Goal: Use online tool/utility: Utilize a website feature to perform a specific function

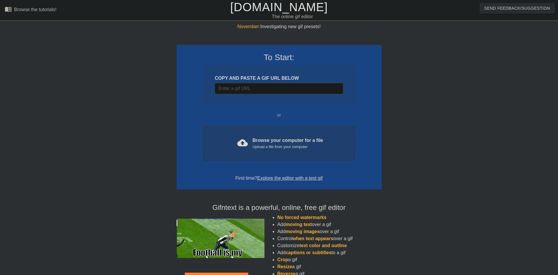
click at [263, 137] on div "Browse your computer for a file Upload a file from your computer" at bounding box center [287, 143] width 71 height 13
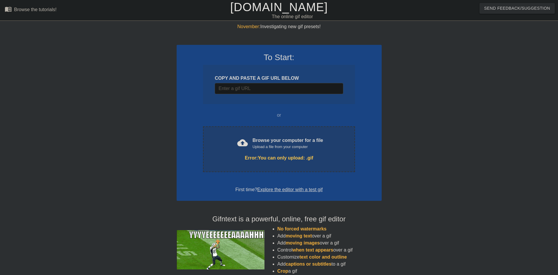
click at [292, 170] on div "cloud_upload Browse your computer for a file Upload a file from your computer E…" at bounding box center [279, 149] width 152 height 46
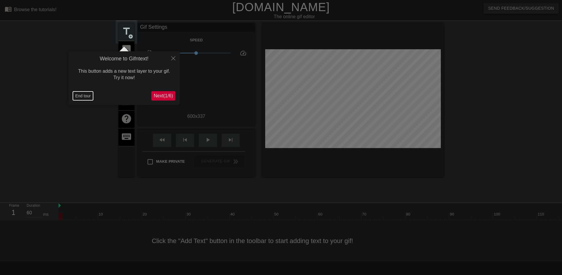
click at [88, 97] on button "End tour" at bounding box center [83, 95] width 20 height 9
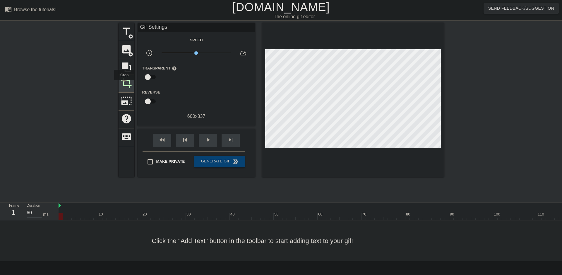
click at [124, 84] on span "crop" at bounding box center [126, 82] width 11 height 11
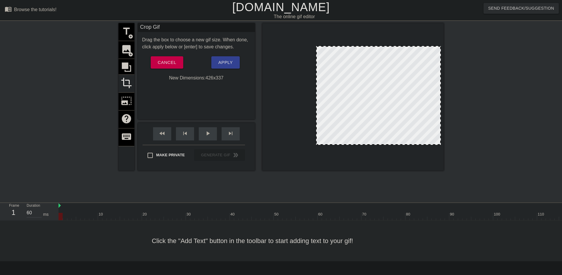
drag, startPoint x: 265, startPoint y: 144, endPoint x: 316, endPoint y: 135, distance: 51.7
click at [316, 135] on div at bounding box center [316, 95] width 3 height 97
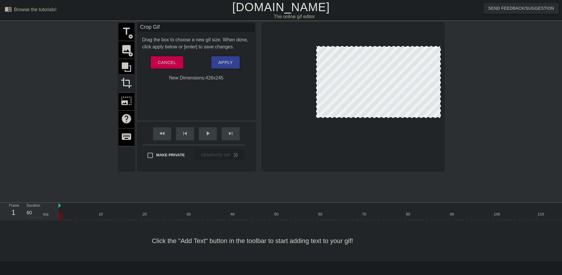
drag, startPoint x: 377, startPoint y: 144, endPoint x: 376, endPoint y: 116, distance: 27.5
click at [376, 116] on div at bounding box center [379, 117] width 124 height 3
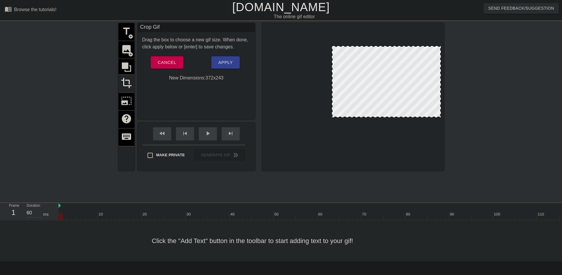
drag, startPoint x: 316, startPoint y: 81, endPoint x: 332, endPoint y: 87, distance: 16.8
click at [332, 87] on div at bounding box center [332, 82] width 3 height 70
drag, startPoint x: 443, startPoint y: 87, endPoint x: 450, endPoint y: 93, distance: 9.5
drag, startPoint x: 450, startPoint y: 93, endPoint x: 441, endPoint y: 86, distance: 11.7
click at [441, 86] on div at bounding box center [352, 96] width 181 height 147
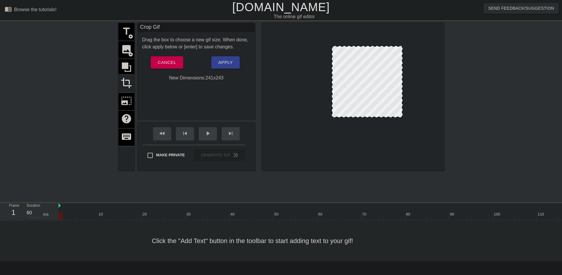
drag, startPoint x: 439, startPoint y: 84, endPoint x: 383, endPoint y: 68, distance: 58.9
click at [364, 45] on div at bounding box center [352, 96] width 181 height 147
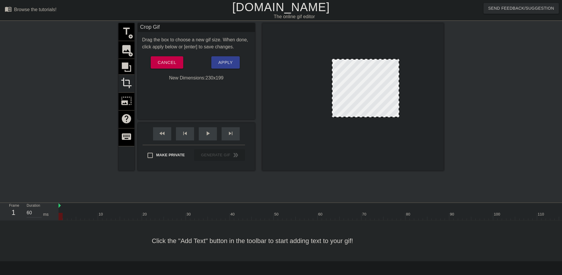
drag, startPoint x: 367, startPoint y: 46, endPoint x: 372, endPoint y: 59, distance: 13.4
click at [372, 59] on div at bounding box center [365, 59] width 66 height 3
click at [215, 133] on div "play_arrow" at bounding box center [208, 133] width 18 height 13
drag, startPoint x: 368, startPoint y: 116, endPoint x: 370, endPoint y: 107, distance: 9.9
click at [370, 107] on div at bounding box center [365, 106] width 66 height 3
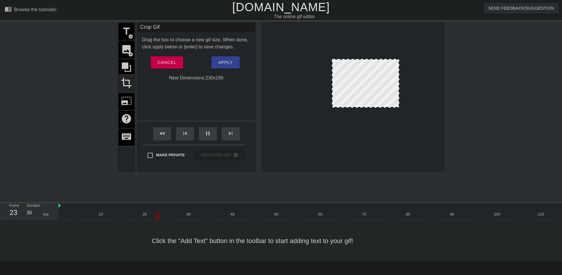
click at [368, 71] on div at bounding box center [353, 95] width 176 height 99
drag, startPoint x: 365, startPoint y: 59, endPoint x: 370, endPoint y: 63, distance: 6.6
click at [370, 63] on div at bounding box center [365, 64] width 66 height 3
click at [225, 62] on span "Apply" at bounding box center [225, 63] width 14 height 8
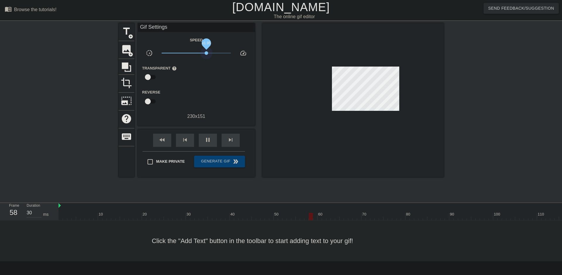
drag, startPoint x: 196, startPoint y: 53, endPoint x: 206, endPoint y: 56, distance: 10.7
click at [206, 56] on span "x1.95" at bounding box center [196, 52] width 69 height 7
click at [127, 51] on span "image" at bounding box center [126, 49] width 11 height 11
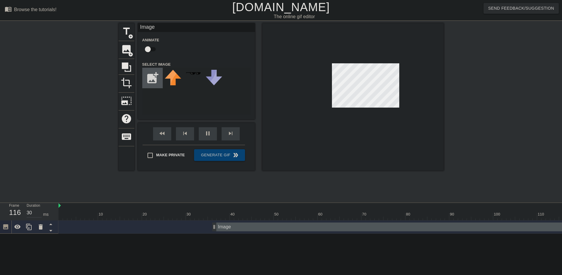
click at [155, 78] on input "file" at bounding box center [153, 78] width 20 height 20
type input "30"
type input "C:\fakepath\blank-white-7sn5o1woonmklx1h.jpg"
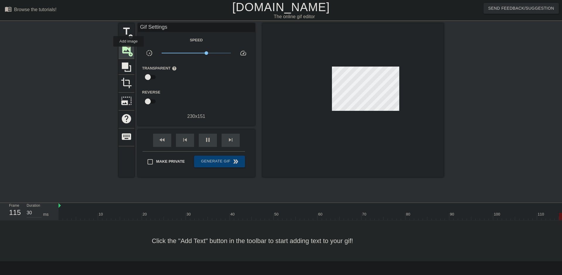
click at [128, 51] on span "image" at bounding box center [126, 49] width 11 height 11
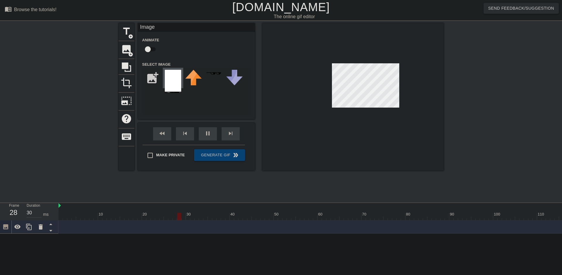
click at [175, 86] on img at bounding box center [173, 81] width 16 height 23
click at [175, 78] on img at bounding box center [173, 81] width 16 height 23
click at [175, 79] on img at bounding box center [173, 81] width 16 height 23
click at [131, 82] on span "crop" at bounding box center [126, 82] width 11 height 11
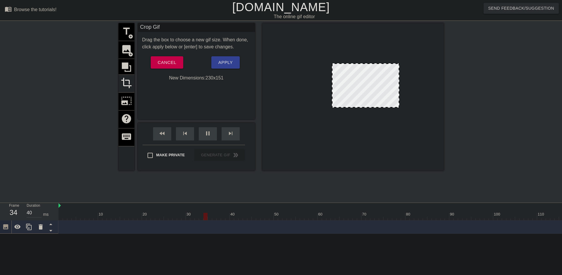
click at [128, 97] on div "title add_circle image add_circle crop photo_size_select_large help keyboard" at bounding box center [127, 96] width 16 height 147
drag, startPoint x: 126, startPoint y: 109, endPoint x: 121, endPoint y: 75, distance: 33.7
click at [126, 109] on div "title add_circle image add_circle crop photo_size_select_large help keyboard" at bounding box center [127, 96] width 16 height 147
click at [131, 70] on div "title add_circle image add_circle crop photo_size_select_large help keyboard" at bounding box center [127, 96] width 16 height 147
click at [127, 47] on div "title add_circle image add_circle crop photo_size_select_large help keyboard" at bounding box center [127, 96] width 16 height 147
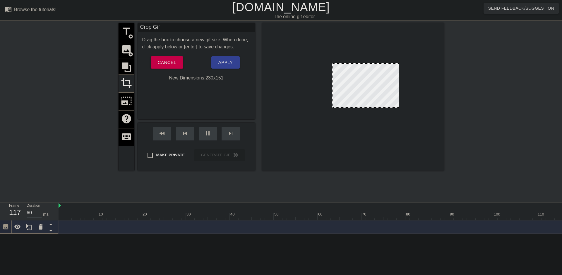
click at [132, 63] on div "title add_circle image add_circle crop photo_size_select_large help keyboard" at bounding box center [127, 96] width 16 height 147
click at [124, 66] on div "title add_circle image add_circle crop photo_size_select_large help keyboard" at bounding box center [127, 96] width 16 height 147
click at [126, 55] on div "title add_circle image add_circle crop photo_size_select_large help keyboard" at bounding box center [127, 96] width 16 height 147
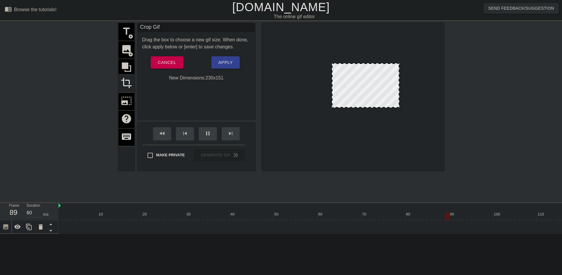
drag, startPoint x: 102, startPoint y: 229, endPoint x: 131, endPoint y: 232, distance: 29.4
click at [131, 232] on div "Image drag_handle drag_handle" at bounding box center [338, 226] width 558 height 13
click at [16, 227] on icon at bounding box center [17, 226] width 6 height 4
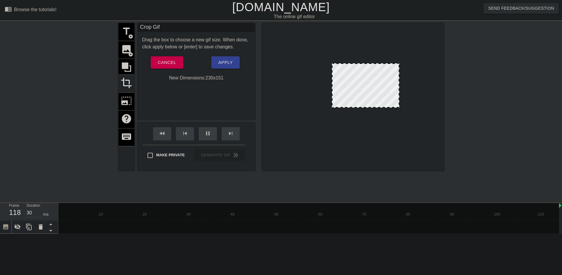
drag, startPoint x: 60, startPoint y: 205, endPoint x: 562, endPoint y: 227, distance: 502.4
click at [557, 227] on div "10 20 30 40 50 60 70 80 90 100 110 120 Image drag_handle drag_handle" at bounding box center [310, 218] width 503 height 31
click at [18, 228] on icon at bounding box center [17, 227] width 6 height 6
drag, startPoint x: 373, startPoint y: 87, endPoint x: 373, endPoint y: 84, distance: 3.2
click at [373, 84] on div at bounding box center [365, 83] width 67 height 44
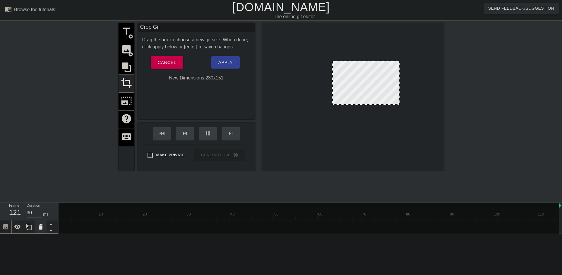
click at [44, 227] on icon at bounding box center [40, 226] width 7 height 7
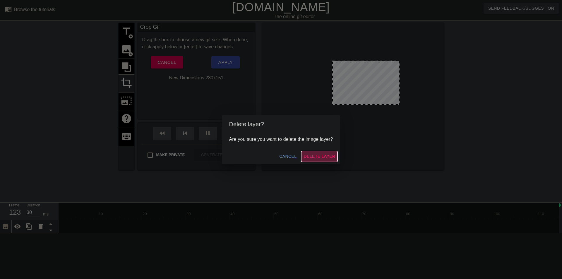
click at [320, 157] on span "Delete Layer" at bounding box center [319, 156] width 32 height 7
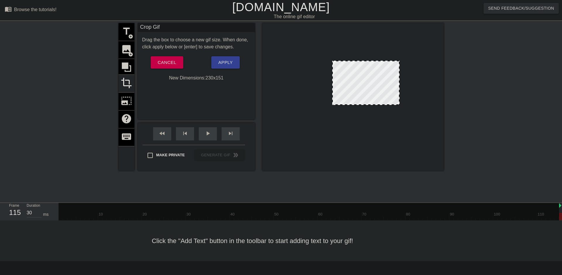
click at [271, 210] on div at bounding box center [309, 214] width 500 height 22
click at [125, 52] on div "title add_circle image add_circle crop photo_size_select_large help keyboard" at bounding box center [127, 96] width 16 height 147
click at [130, 48] on div "title add_circle image add_circle crop photo_size_select_large help keyboard" at bounding box center [127, 96] width 16 height 147
click at [167, 61] on span "Cancel" at bounding box center [167, 63] width 18 height 8
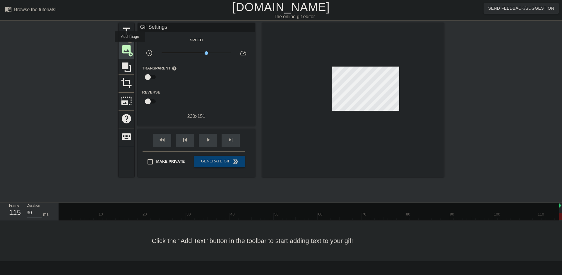
click at [130, 46] on span "image" at bounding box center [126, 49] width 11 height 11
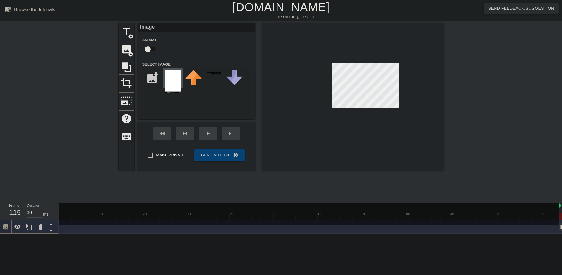
click at [179, 80] on img at bounding box center [173, 81] width 16 height 23
click at [280, 0] on html "menu_book Browse the tutorials! [DOMAIN_NAME] The online gif editor Send Feedba…" at bounding box center [281, 116] width 562 height 233
click at [464, 77] on div "title add_circle image add_circle crop photo_size_select_large help keyboard Im…" at bounding box center [281, 111] width 562 height 176
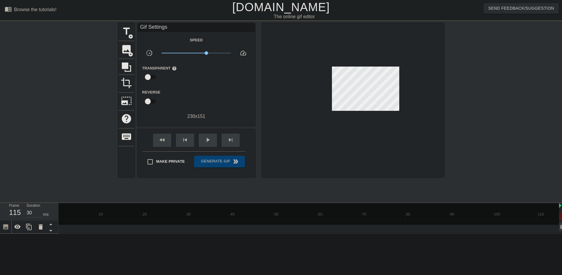
click at [382, 77] on div at bounding box center [352, 100] width 181 height 154
click at [123, 52] on span "image" at bounding box center [126, 49] width 11 height 11
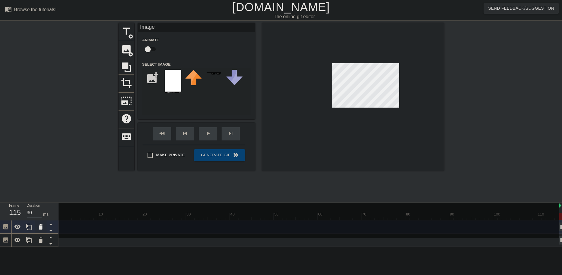
click at [41, 228] on icon at bounding box center [41, 226] width 4 height 5
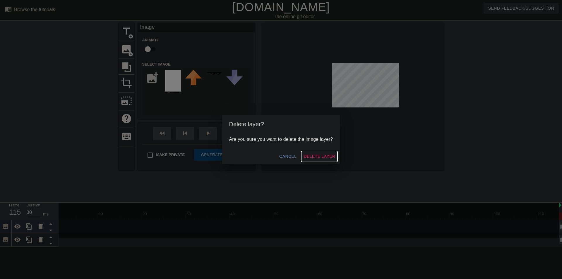
click at [310, 154] on span "Delete Layer" at bounding box center [319, 156] width 32 height 7
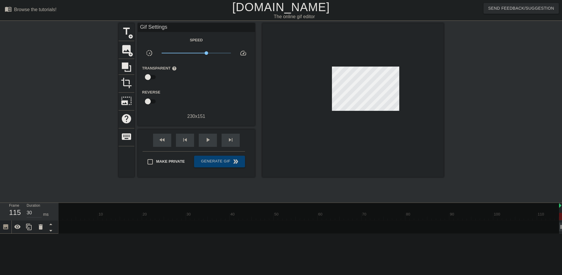
click at [5, 226] on icon at bounding box center [5, 226] width 5 height 5
click at [4, 226] on icon at bounding box center [5, 226] width 5 height 5
click at [21, 224] on div at bounding box center [18, 226] width 12 height 13
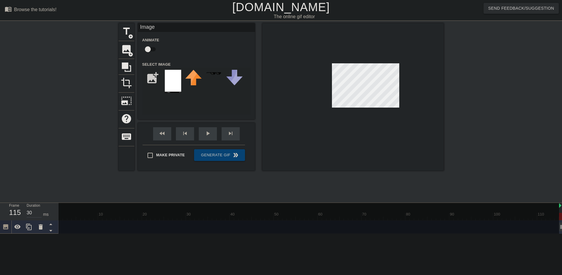
click at [346, 150] on div at bounding box center [352, 96] width 181 height 147
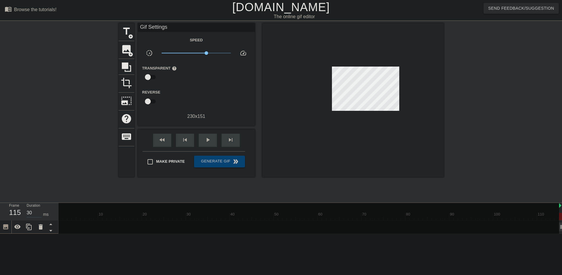
click at [93, 223] on div at bounding box center [309, 227] width 500 height 48
click at [205, 140] on span "play_arrow" at bounding box center [207, 139] width 7 height 7
drag, startPoint x: 371, startPoint y: 229, endPoint x: 262, endPoint y: 230, distance: 109.2
click at [265, 225] on div at bounding box center [309, 220] width 500 height 35
drag, startPoint x: 34, startPoint y: 212, endPoint x: 75, endPoint y: 214, distance: 40.4
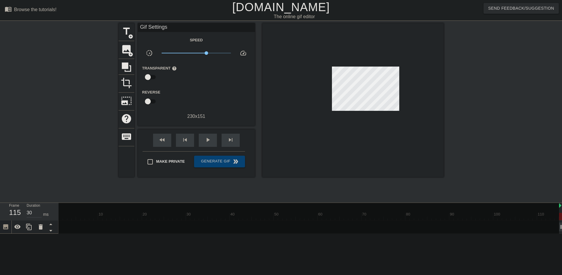
click at [35, 212] on input "30" at bounding box center [34, 212] width 15 height 9
click at [78, 214] on div at bounding box center [309, 220] width 500 height 35
click at [75, 224] on div at bounding box center [309, 220] width 500 height 35
click at [18, 211] on div "126" at bounding box center [13, 212] width 9 height 11
click at [530, 223] on div at bounding box center [309, 220] width 500 height 35
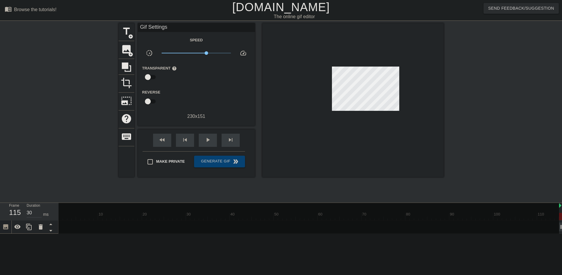
drag, startPoint x: 529, startPoint y: 223, endPoint x: 349, endPoint y: 278, distance: 188.6
click at [399, 233] on html "menu_book Browse the tutorials! [DOMAIN_NAME] The online gif editor Send Feedba…" at bounding box center [281, 116] width 562 height 233
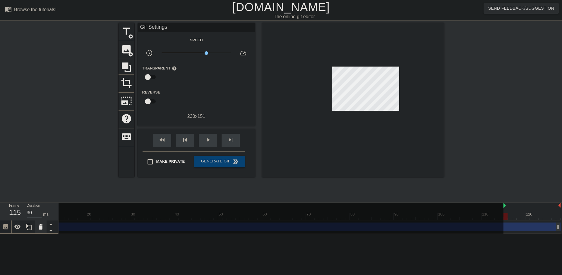
drag, startPoint x: 502, startPoint y: 226, endPoint x: 40, endPoint y: 222, distance: 461.5
click at [0, 218] on div "Frame 115 Duration 30 ms 10 20 30 40 50 60 70 80 90 100 110 120 Image drag_hand…" at bounding box center [281, 218] width 562 height 31
drag, startPoint x: 59, startPoint y: 226, endPoint x: 52, endPoint y: 228, distance: 7.3
click at [52, 228] on div "Frame 115 Duration 30 ms 10 20 30 40 50 60 70 80 90 100 110 120 Image drag_hand…" at bounding box center [281, 218] width 562 height 31
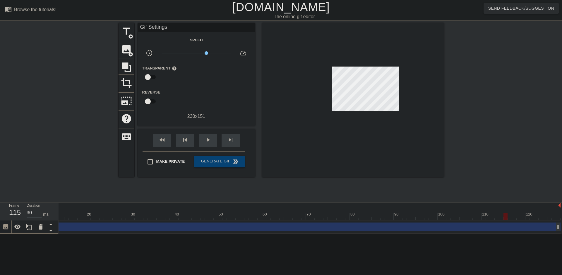
scroll to position [0, 56]
drag, startPoint x: 500, startPoint y: 205, endPoint x: 0, endPoint y: 214, distance: 500.2
click at [0, 214] on div "Frame 115 Duration 30 ms 10 20 30 40 50 60 70 80 90 100 110 120 Image drag_hand…" at bounding box center [281, 218] width 562 height 31
drag, startPoint x: 79, startPoint y: 217, endPoint x: 78, endPoint y: 223, distance: 6.5
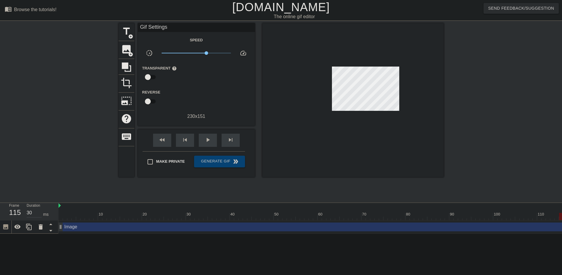
click at [78, 220] on div "10 20 30 40 50 60 70 80 90 100 110 120" at bounding box center [338, 212] width 558 height 18
click at [78, 223] on div "Image drag_handle drag_handle" at bounding box center [338, 226] width 558 height 9
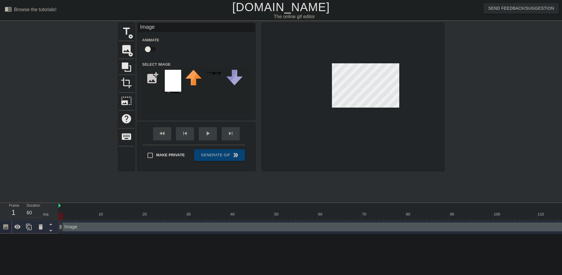
drag, startPoint x: 75, startPoint y: 218, endPoint x: 46, endPoint y: 215, distance: 29.4
click at [47, 216] on div "Frame 1 Duration 60 ms 10 20 30 40 50 60 70 80 90 100 110 120 Image drag_handle…" at bounding box center [281, 218] width 562 height 31
click at [304, 233] on html "menu_book Browse the tutorials! [DOMAIN_NAME] The online gif editor Send Feedba…" at bounding box center [281, 116] width 562 height 233
click at [131, 35] on span "add_circle" at bounding box center [130, 36] width 5 height 5
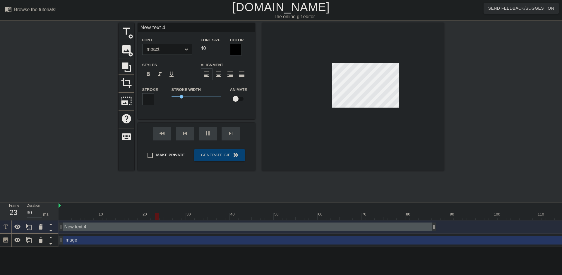
drag, startPoint x: 318, startPoint y: 224, endPoint x: 136, endPoint y: 223, distance: 181.5
click at [136, 223] on div "New text 4 drag_handle drag_handle" at bounding box center [248, 226] width 378 height 9
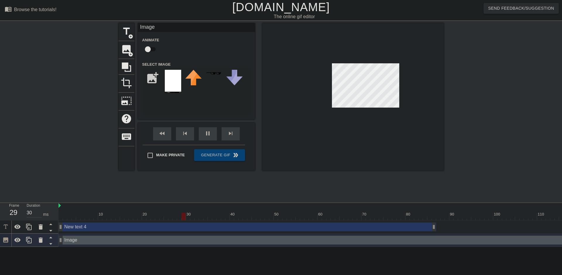
click at [152, 227] on div "New text 4 drag_handle drag_handle" at bounding box center [248, 226] width 378 height 9
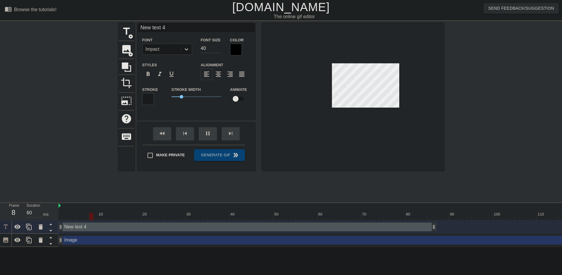
type input "30"
type input "New tebxt 4"
type textarea "New tebxt 4"
type input "30"
type input "New text 4"
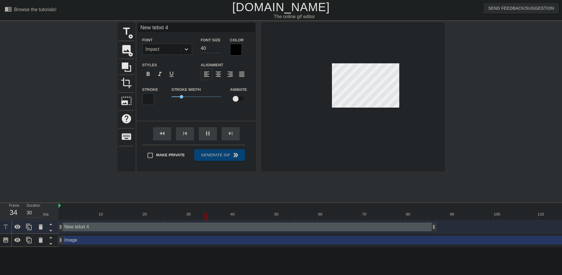
type textarea "New text 4"
type input "60"
type input "New txt 4"
type textarea "New txt 4"
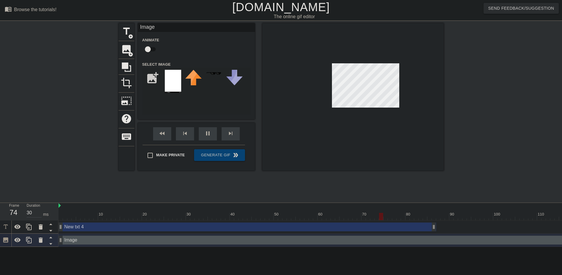
click at [243, 230] on div "New txt 4 drag_handle drag_handle" at bounding box center [248, 226] width 378 height 9
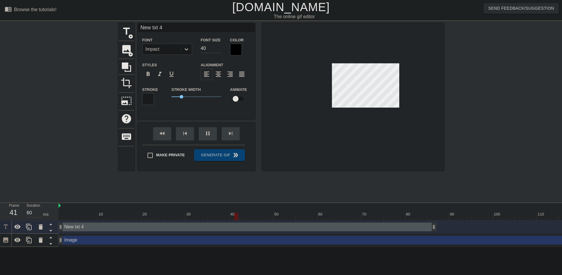
type input "30"
type input "N"
type textarea "N"
type input "NY"
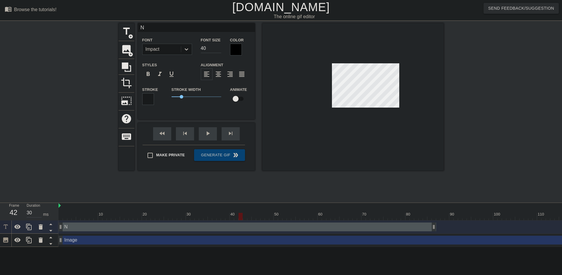
type textarea "NY"
type input "NYT"
type textarea "NYT"
type input "NYTT"
type textarea "NYTT"
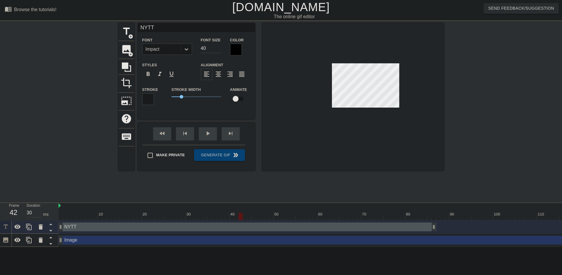
type input "NYTTF"
type textarea "NYTTF"
type input "NYTTFR"
type textarea "NYTTFR"
type input "NYTTFRG"
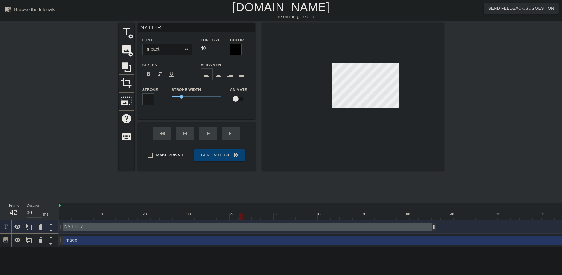
type textarea "NYTTFRG"
type input "NYTTFR"
type textarea "NYTTFR"
type input "NYTTFRF"
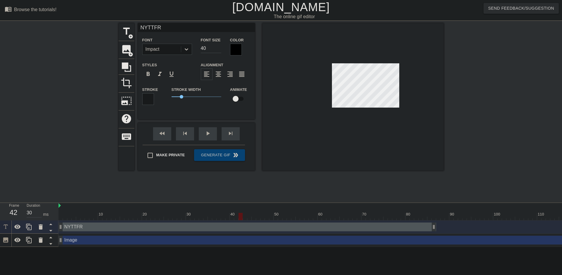
type textarea "NYTTFRF"
type input "NYTTFRFG"
type textarea "NYTTFRFG"
type input "NYTTFRFG"
type textarea "NYTTFRFG"
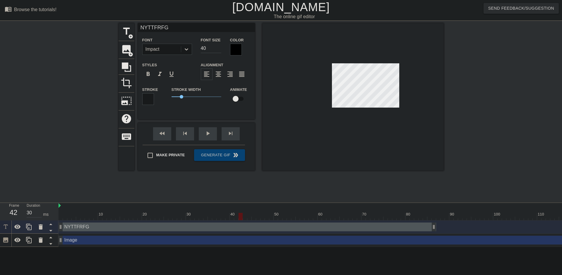
type input "NYTTFRFG C"
type textarea "NYTTFRFG C"
type input "NYTTFRFG Ch"
type textarea "NYTTFRFG Ch"
type input "NYTTFRFG Cha"
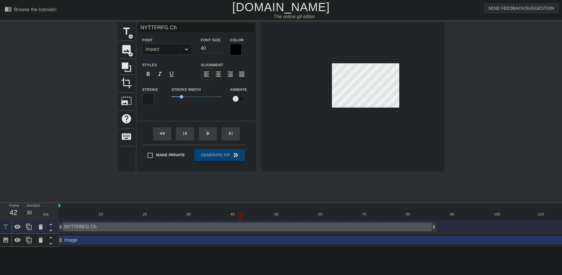
type textarea "NYTTFRFG Cha"
type input "NYTTFRFG Chap"
type textarea "NYTTFRFG Chap"
type input "NYTTFRFG Chapt"
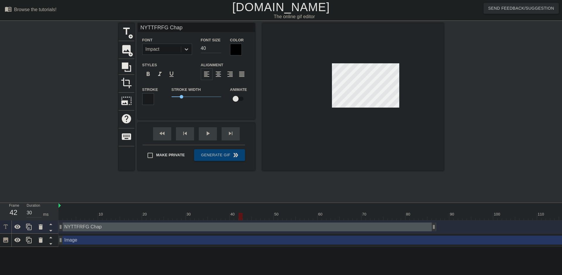
type textarea "NYTTFRFG Chapt"
type input "NYTTFRFG Chapte"
type textarea "NYTTFRFG Chapte"
type input "NYTTFRFG Chapter"
type textarea "NYTTFRFG Chapter"
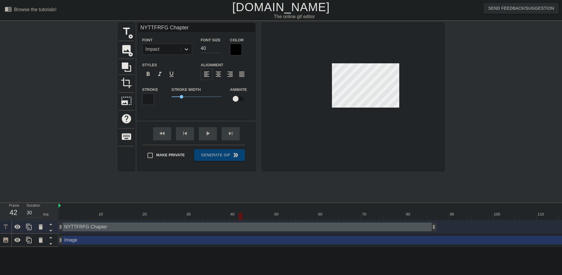
type input "NYTTFRFG Chapter"
type textarea "NYTTFRFG Chapter"
type input "NYTTFRFG Chapter 4"
type textarea "NYTTFRFG Chapter 4"
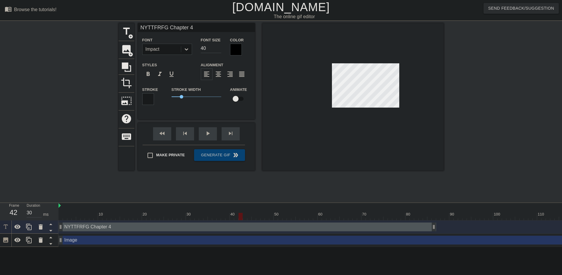
type input "NYTTFRFG Chapter 4"
type textarea "NYTTFRFG Chapter 4"
type input "NYTTFRFG Chapter 4 l"
type textarea "NYTTFRFG Chapter 4 l"
type input "NYTTFRFG Chapter 4 le"
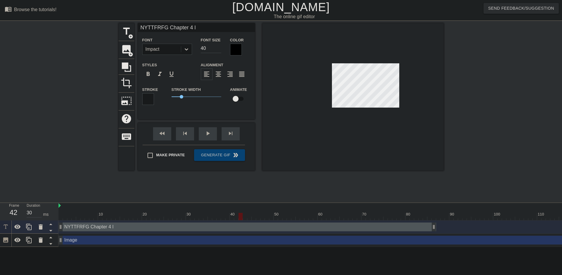
type textarea "NYTTFRFG Chapter 4 le"
type input "NYTTFRFG Chapter 4 lea"
type textarea "NYTTFRFG Chapter 4 lea"
type input "NYTTFRFG Chapter 4 leak"
type textarea "NYTTFRFG Chapter 4 leak"
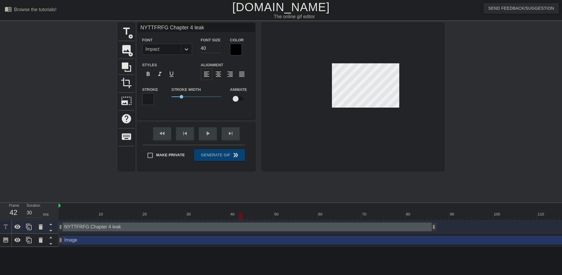
scroll to position [1, 4]
type input "NYTTFRFG Chapter 4 leak"
type textarea "NYTTFRFG Chapter 4 leak"
click at [209, 24] on input "NYTTFRFG Chapter 4 leak" at bounding box center [196, 27] width 117 height 9
paste input "💀"
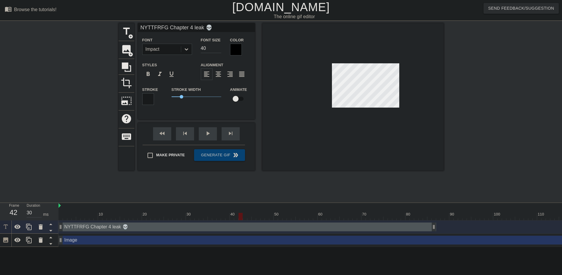
type input "NYTTFRFG Chapter 4 leak 💀"
click at [184, 50] on icon at bounding box center [186, 49] width 6 height 6
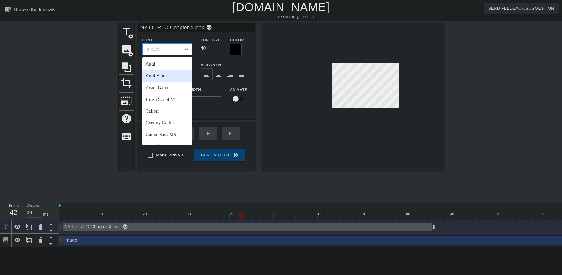
click at [171, 76] on div "Arial Black" at bounding box center [167, 76] width 50 height 12
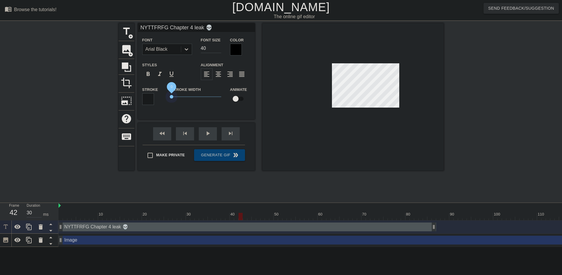
drag, startPoint x: 166, startPoint y: 100, endPoint x: 145, endPoint y: 102, distance: 20.9
click at [145, 102] on div "Stroke Stroke Width 0 Animate" at bounding box center [196, 98] width 117 height 24
click at [126, 80] on span "crop" at bounding box center [126, 82] width 11 height 11
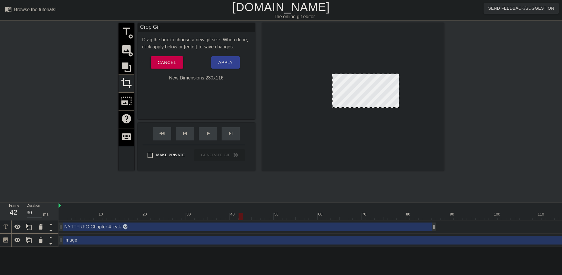
drag, startPoint x: 368, startPoint y: 63, endPoint x: 376, endPoint y: 73, distance: 13.3
click at [376, 73] on div at bounding box center [365, 74] width 66 height 3
drag, startPoint x: 433, startPoint y: 227, endPoint x: 562, endPoint y: 237, distance: 129.2
click at [557, 237] on div "NYTTFRFG Chapter 4 leak 💀 drag_handle drag_handle Image drag_handle drag_handle" at bounding box center [310, 233] width 503 height 26
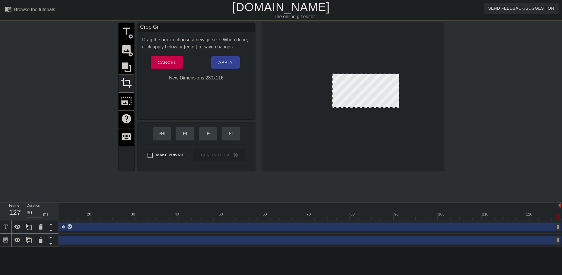
drag, startPoint x: 514, startPoint y: 227, endPoint x: 562, endPoint y: 230, distance: 47.6
click at [557, 230] on div "10 20 30 40 50 60 70 80 90 100 110 120 NYTTFRFG Chapter 4 leak 💀 drag_handle dr…" at bounding box center [310, 225] width 503 height 44
click at [201, 131] on div "play_arrow" at bounding box center [208, 133] width 18 height 13
click at [368, 246] on html "menu_book Browse the tutorials! [DOMAIN_NAME] The online gif editor Send Feedba…" at bounding box center [281, 123] width 562 height 246
click at [369, 246] on html "menu_book Browse the tutorials! [DOMAIN_NAME] The online gif editor Send Feedba…" at bounding box center [281, 123] width 562 height 246
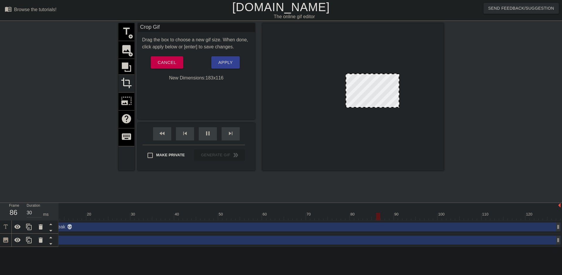
drag, startPoint x: 332, startPoint y: 90, endPoint x: 346, endPoint y: 91, distance: 13.8
drag, startPoint x: 399, startPoint y: 89, endPoint x: 382, endPoint y: 96, distance: 19.1
click at [382, 96] on div at bounding box center [380, 90] width 3 height 33
drag, startPoint x: 363, startPoint y: 74, endPoint x: 365, endPoint y: 69, distance: 5.0
click at [138, 227] on div "NYTTFRFG Chapter 4 leak 💀 drag_handle drag_handle" at bounding box center [282, 226] width 558 height 9
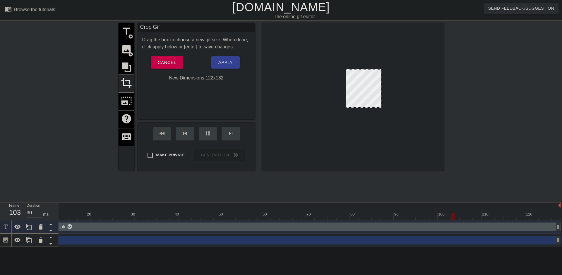
click at [127, 32] on div "title add_circle image add_circle crop photo_size_select_large help keyboard" at bounding box center [127, 96] width 16 height 147
click at [124, 29] on div "title add_circle image add_circle crop photo_size_select_large help keyboard" at bounding box center [127, 96] width 16 height 147
click at [225, 64] on span "Apply" at bounding box center [225, 63] width 14 height 8
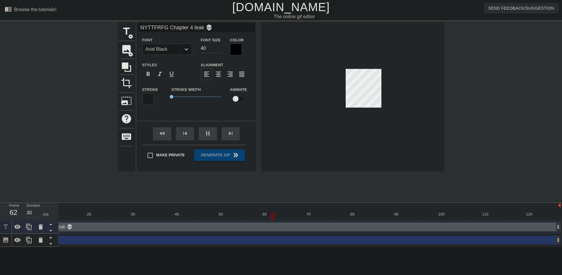
click at [167, 28] on input "NYTTFRFG Chapter 4 leak 💀" at bounding box center [196, 27] width 117 height 9
click at [167, 26] on input "NYTTFRFG Chapter 4 leak 💀" at bounding box center [196, 27] width 117 height 9
click at [214, 70] on div "format_align_center" at bounding box center [218, 74] width 12 height 12
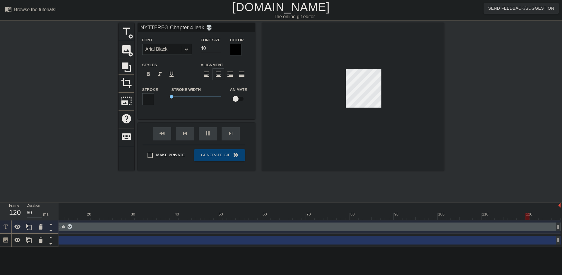
drag, startPoint x: 218, startPoint y: 30, endPoint x: 167, endPoint y: 31, distance: 50.4
click at [167, 31] on input "NYTTFRFG Chapter 4 leak 💀" at bounding box center [196, 27] width 117 height 9
type input "30"
type input "NYTTFRFG"
type input "30"
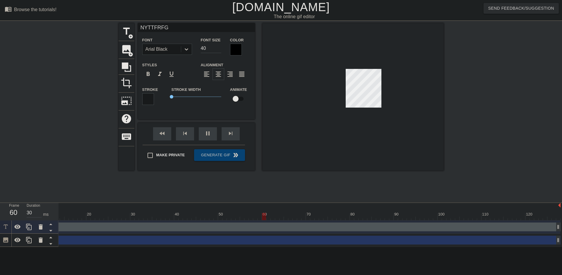
type input "NYTTFRFG"
click at [196, 176] on div "title add_circle image add_circle crop photo_size_select_large help keyboard NY…" at bounding box center [281, 111] width 325 height 176
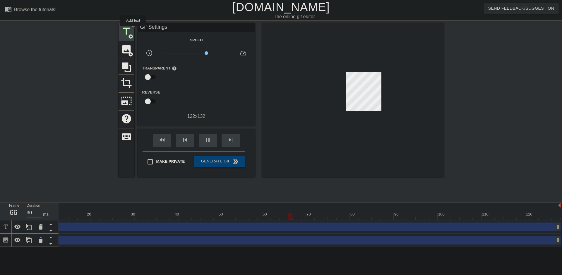
click at [133, 30] on div "title add_circle" at bounding box center [127, 32] width 16 height 18
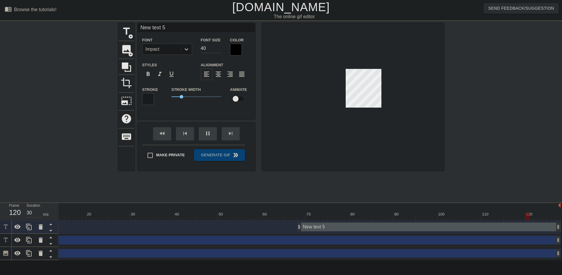
type input "60"
type input "NYTTFRFG"
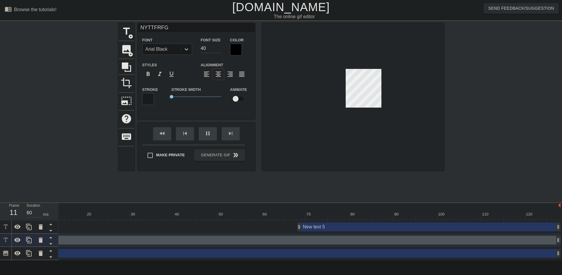
type input "30"
click at [324, 226] on div "New text 5 drag_handle drag_handle" at bounding box center [428, 226] width 263 height 9
type input "New text 5"
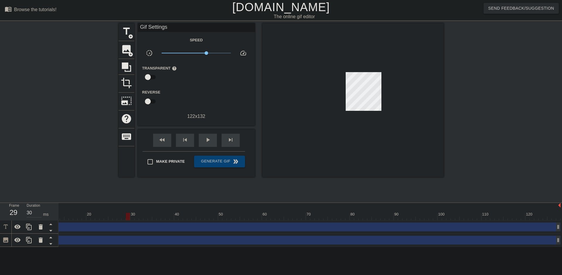
click at [324, 226] on div "NYTTFRFG drag_handle drag_handle" at bounding box center [282, 226] width 558 height 9
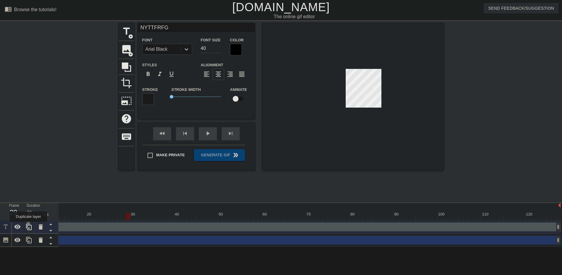
click at [28, 226] on icon at bounding box center [28, 226] width 7 height 7
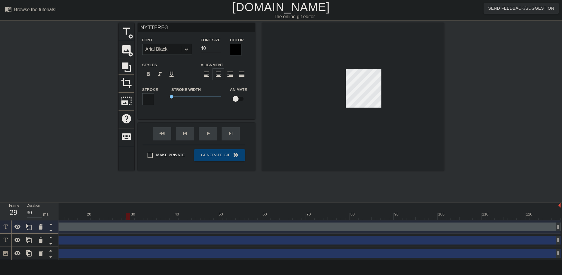
drag, startPoint x: 171, startPoint y: 29, endPoint x: 63, endPoint y: 20, distance: 108.7
click at [62, 21] on div "menu_book Browse the tutorials! [DOMAIN_NAME] The online gif editor Send Feedba…" at bounding box center [281, 130] width 562 height 260
click at [176, 31] on input "Chapter 4" at bounding box center [196, 27] width 117 height 9
paste input "💀"
type input "Chapter 4 leak 💀"
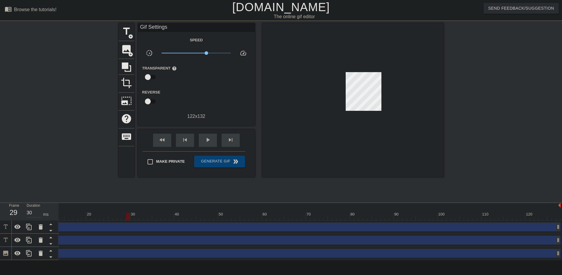
click at [449, 86] on div "title add_circle image add_circle crop photo_size_select_large help keyboard Gi…" at bounding box center [281, 111] width 562 height 176
click at [131, 86] on span "crop" at bounding box center [126, 82] width 11 height 11
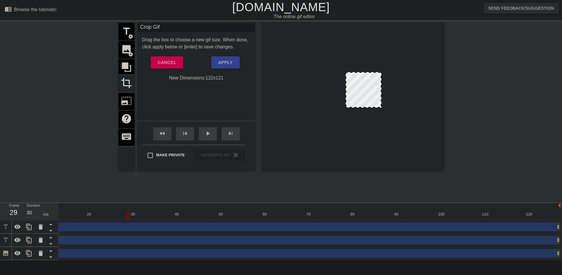
drag, startPoint x: 362, startPoint y: 68, endPoint x: 368, endPoint y: 72, distance: 6.9
click at [368, 72] on div at bounding box center [363, 72] width 35 height 3
click at [512, 141] on div at bounding box center [495, 111] width 88 height 176
click at [227, 61] on span "Apply" at bounding box center [225, 63] width 14 height 8
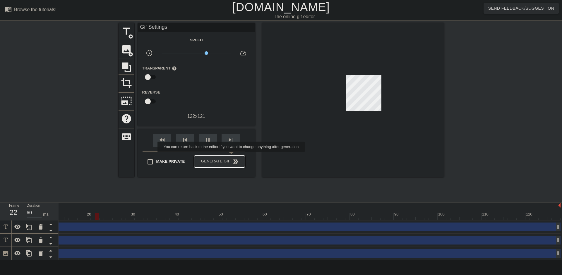
type input "30"
click at [231, 158] on span "Generate Gif double_arrow" at bounding box center [219, 161] width 46 height 7
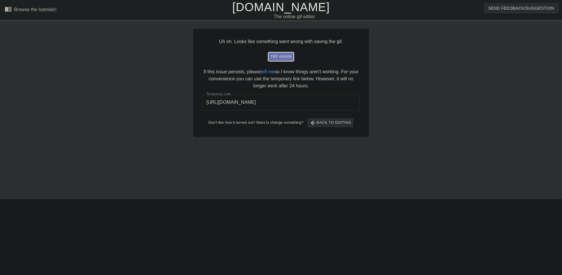
click at [281, 58] on span "try again" at bounding box center [280, 56] width 21 height 7
click at [317, 121] on span "arrow_back Back to Editing" at bounding box center [331, 122] width 42 height 7
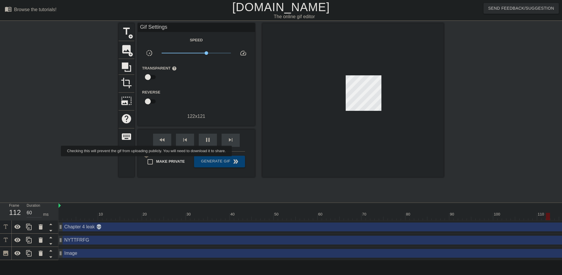
type input "30"
click at [148, 160] on input "Make Private" at bounding box center [150, 161] width 12 height 12
checkbox input "true"
type input "30"
click at [207, 158] on span "Generate Gif double_arrow" at bounding box center [219, 161] width 46 height 7
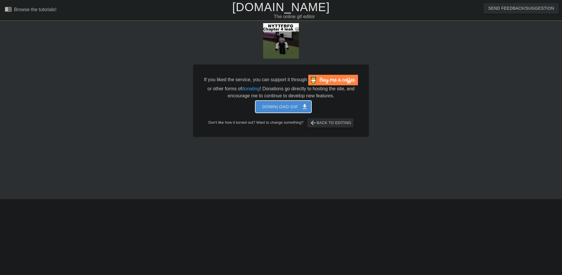
click at [272, 105] on span "Download gif get_app" at bounding box center [283, 107] width 42 height 8
